Goal: Task Accomplishment & Management: Complete application form

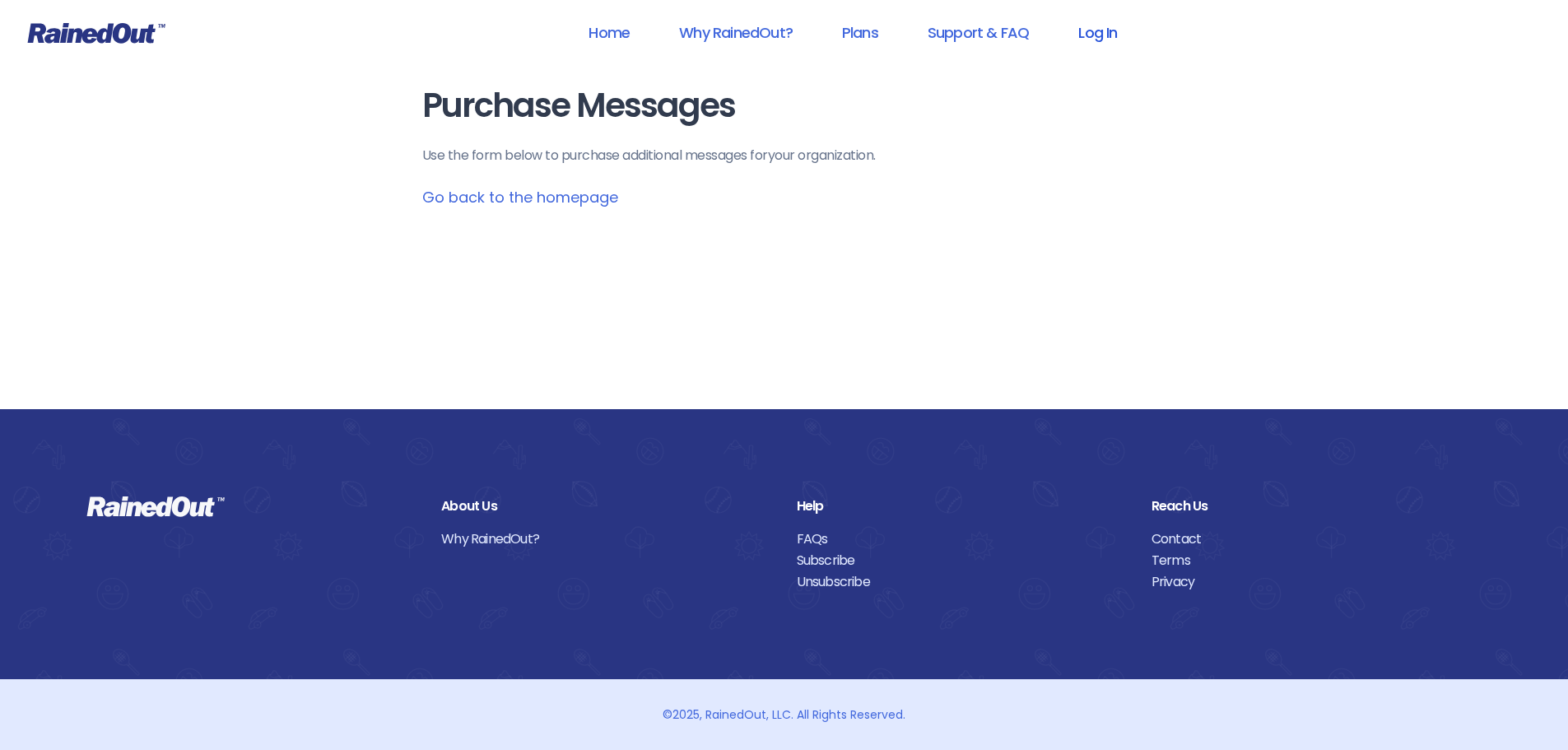
click at [1091, 36] on link "Log In" at bounding box center [1097, 32] width 81 height 37
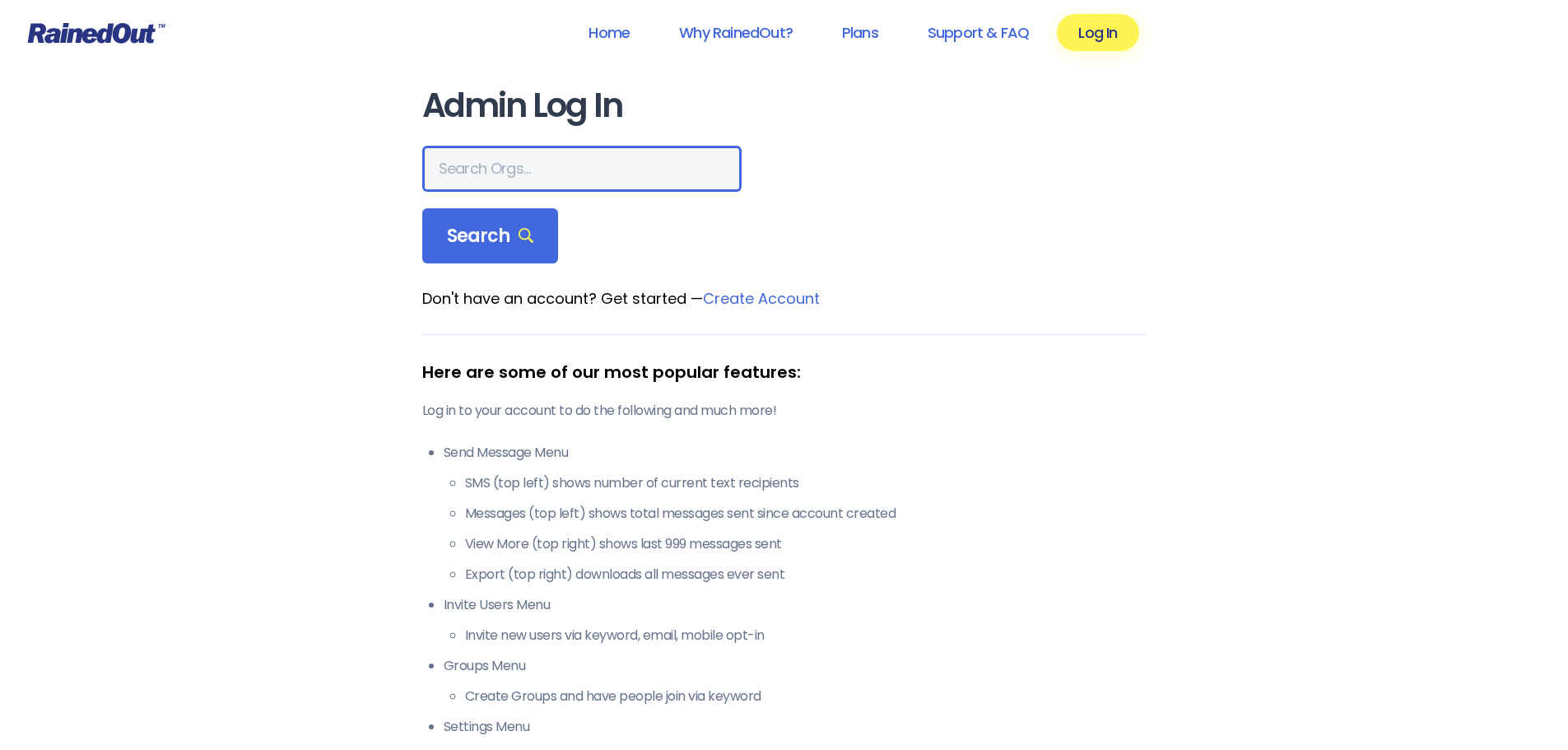
click at [610, 173] on input "text" at bounding box center [581, 169] width 319 height 46
type input "[PERSON_NAME] brands"
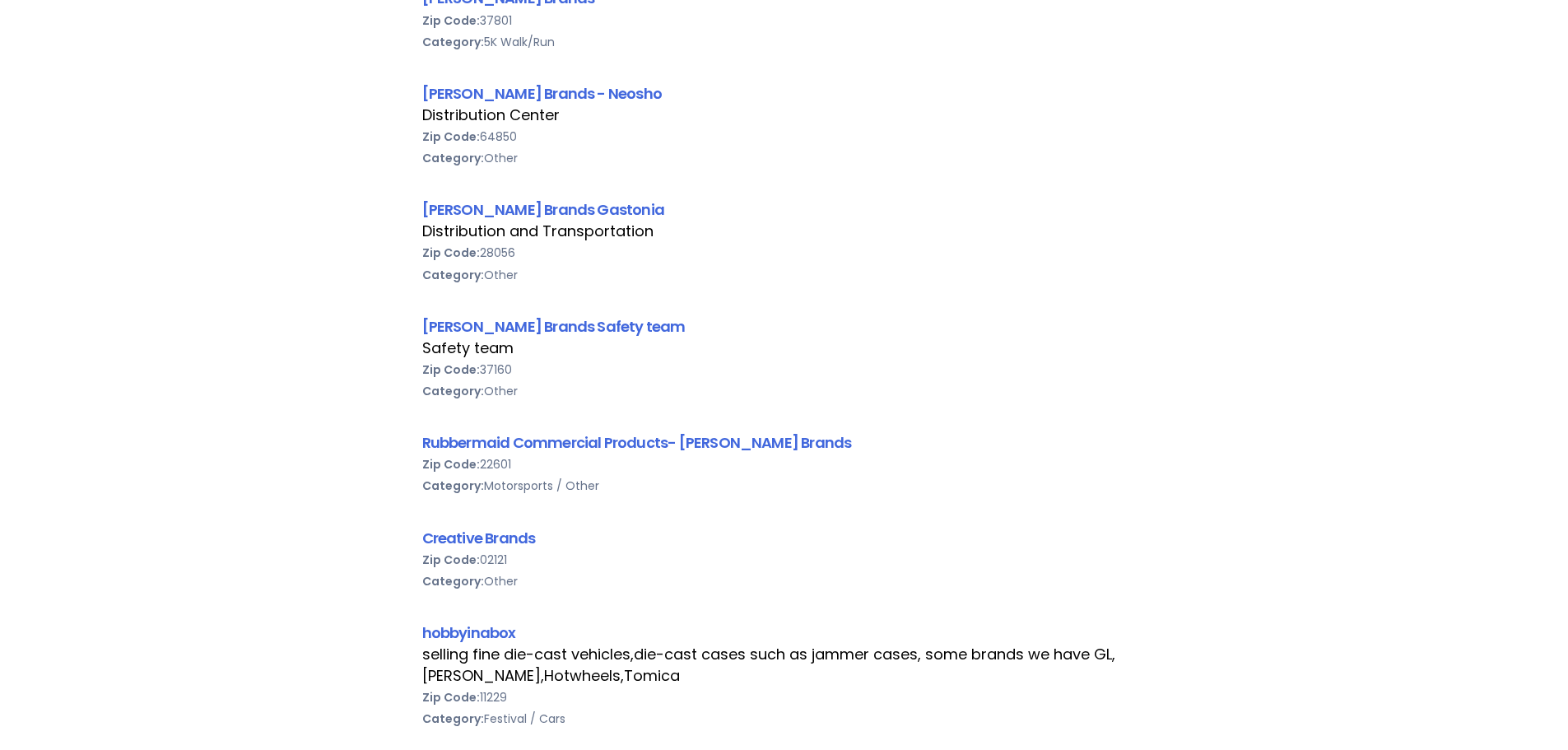
scroll to position [741, 0]
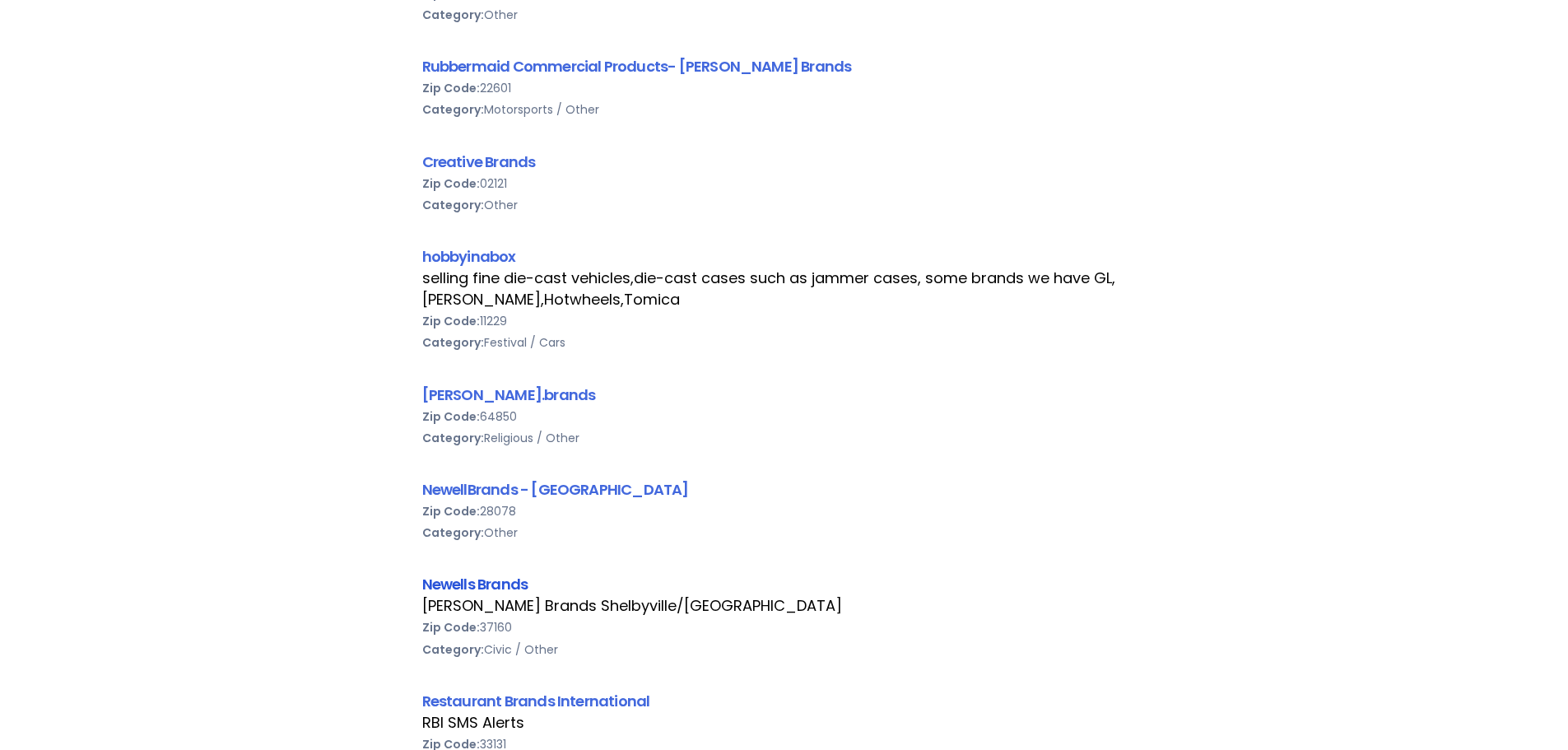
click at [493, 579] on link "Newells Brands" at bounding box center [475, 584] width 107 height 21
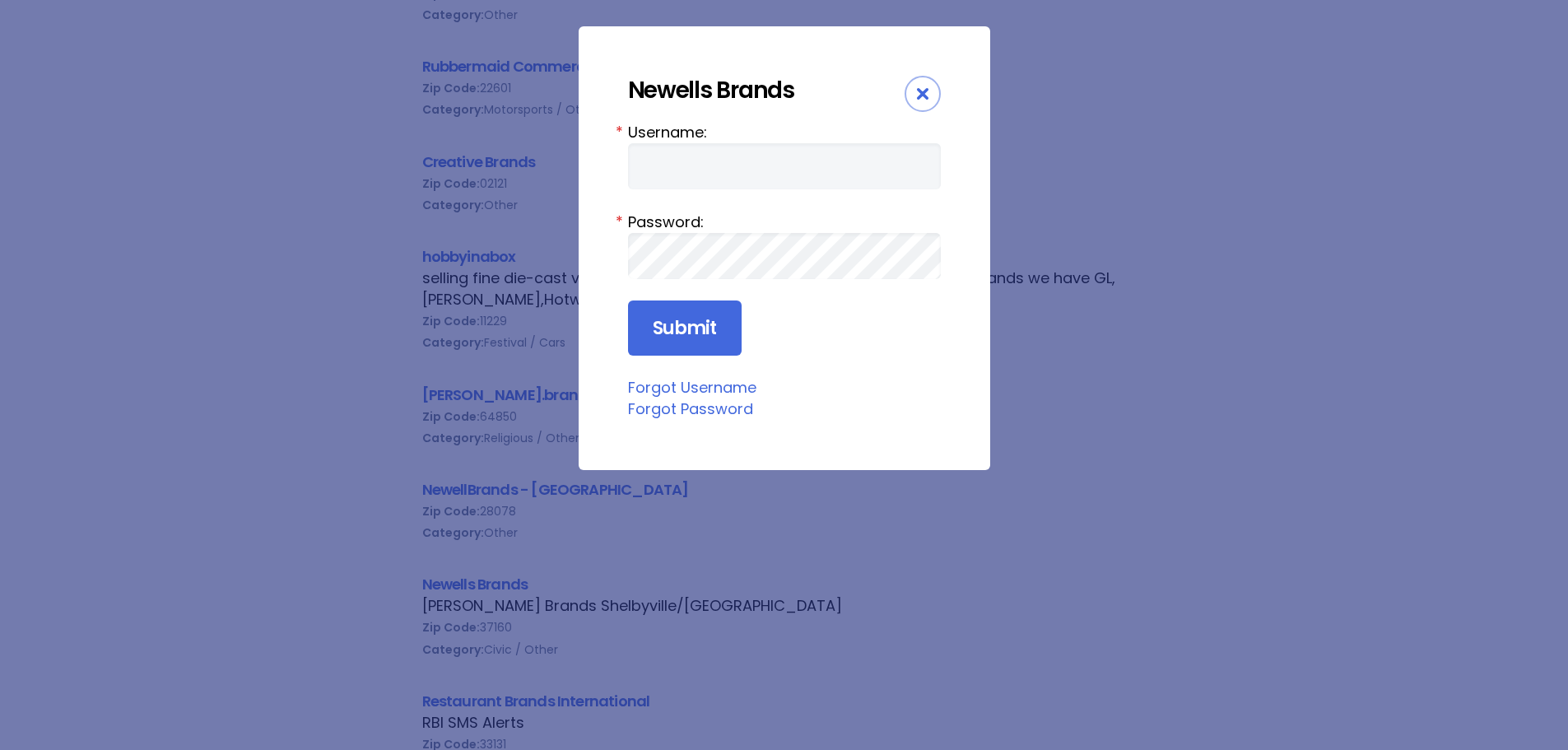
click at [720, 190] on form "Username: * Password: * Submit" at bounding box center [784, 239] width 313 height 235
click at [727, 175] on input "Username:" at bounding box center [784, 166] width 313 height 46
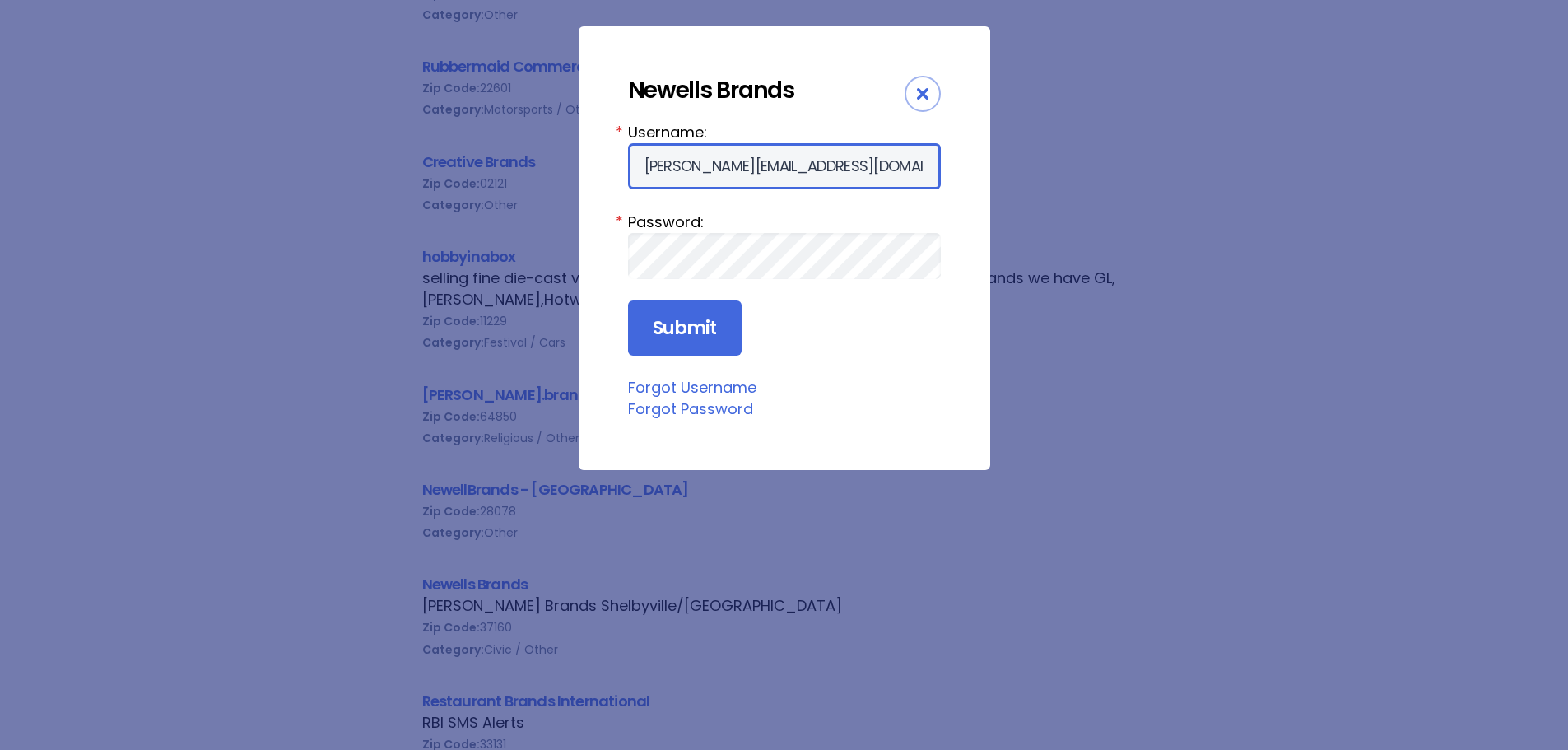
type input "[PERSON_NAME][EMAIL_ADDRESS][DOMAIN_NAME]"
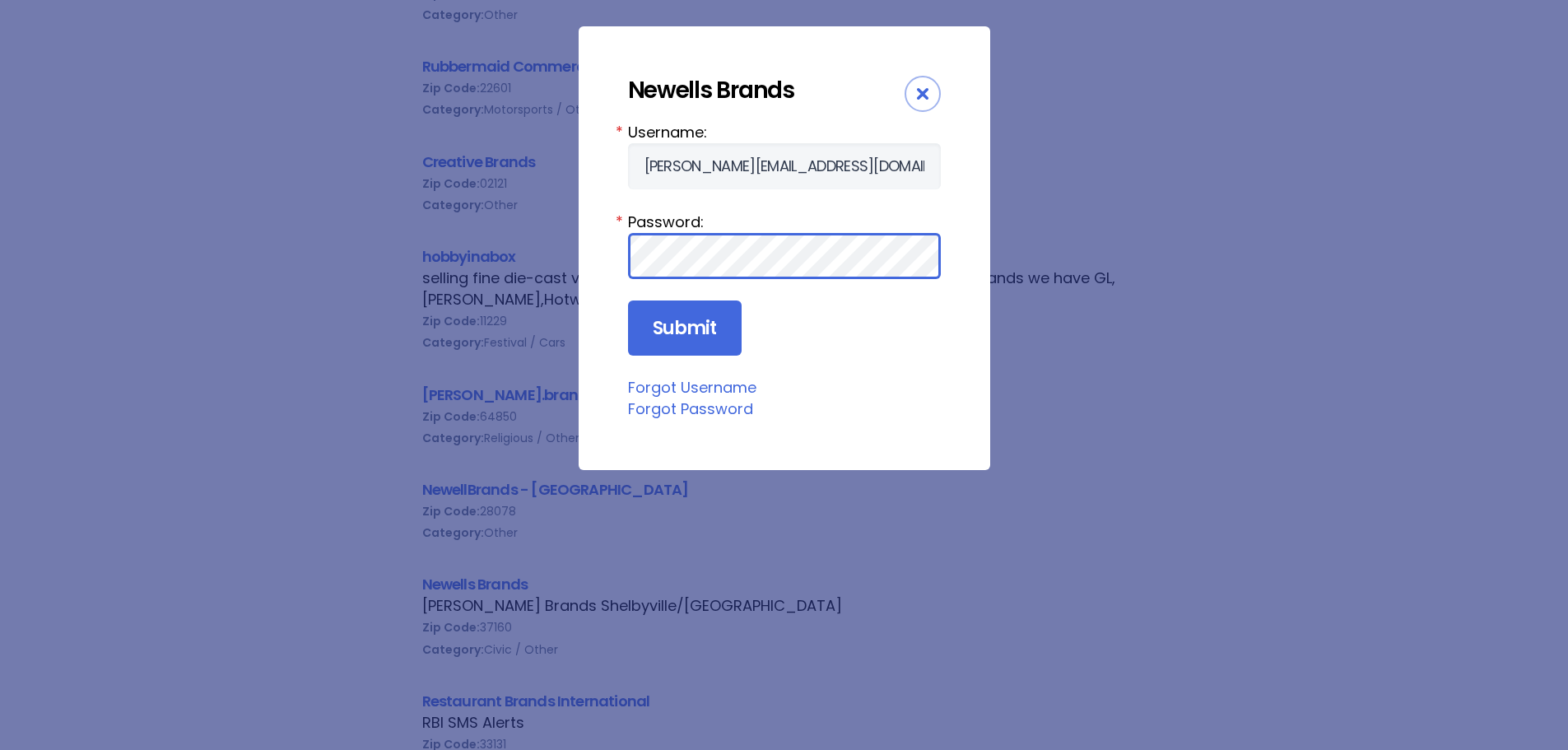
click at [628, 301] on input "Submit" at bounding box center [684, 328] width 114 height 56
